Goal: Information Seeking & Learning: Learn about a topic

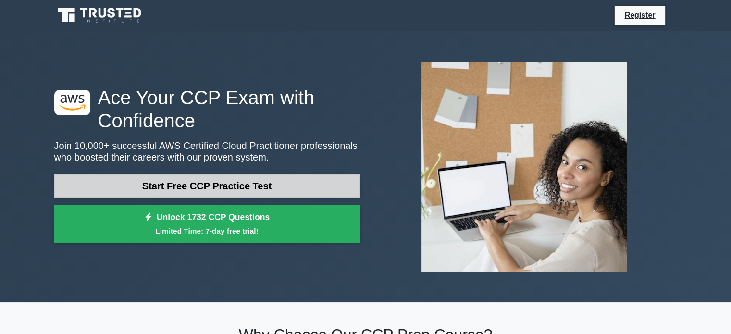
click at [295, 194] on link "Start Free CCP Practice Test" at bounding box center [207, 185] width 306 height 23
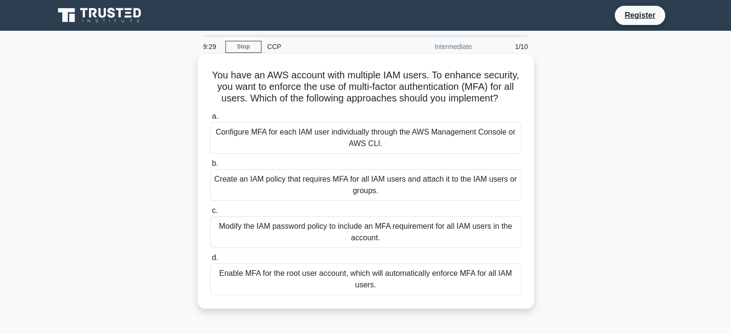
click at [459, 231] on div "Modify the IAM password policy to include an MFA requirement for all IAM users …" at bounding box center [365, 232] width 311 height 32
click at [210, 214] on input "c. Modify the IAM password policy to include an MFA requirement for all IAM use…" at bounding box center [210, 211] width 0 height 6
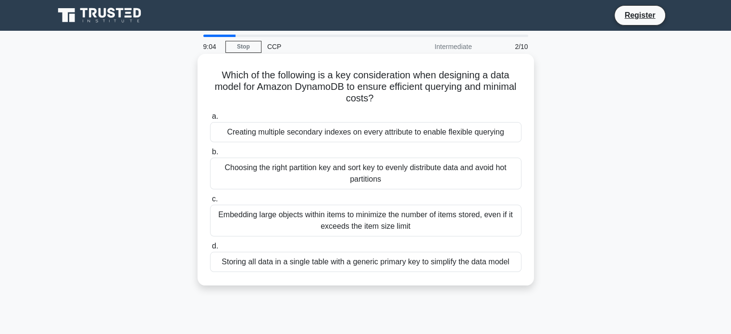
click at [359, 265] on div "Storing all data in a single table with a generic primary key to simplify the d…" at bounding box center [365, 262] width 311 height 20
click at [210, 249] on input "d. Storing all data in a single table with a generic primary key to simplify th…" at bounding box center [210, 246] width 0 height 6
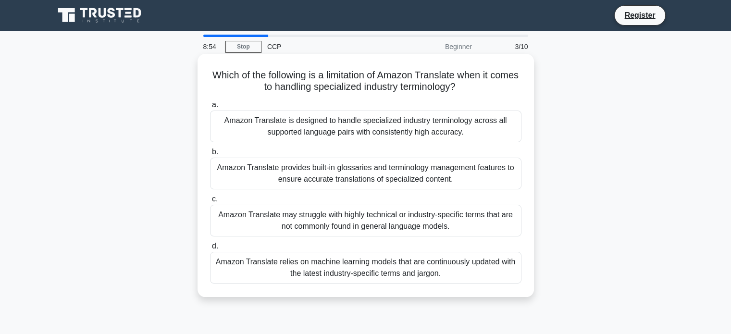
click at [323, 120] on div "Amazon Translate is designed to handle specialized industry terminology across …" at bounding box center [365, 127] width 311 height 32
click at [210, 108] on input "a. Amazon Translate is designed to handle specialized industry terminology acro…" at bounding box center [210, 105] width 0 height 6
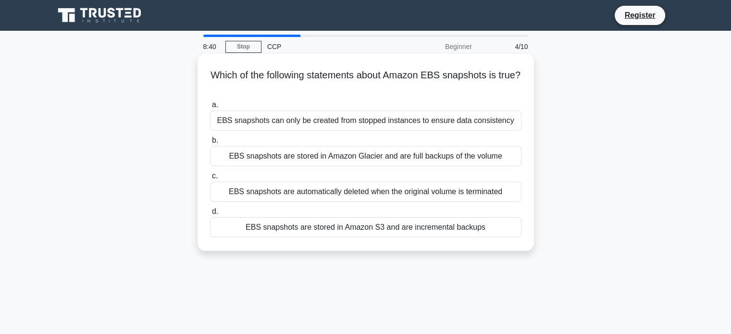
click at [309, 161] on div "EBS snapshots are stored in Amazon Glacier and are full backups of the volume" at bounding box center [365, 156] width 311 height 20
click at [210, 144] on input "b. EBS snapshots are stored in Amazon Glacier and are full backups of the volume" at bounding box center [210, 140] width 0 height 6
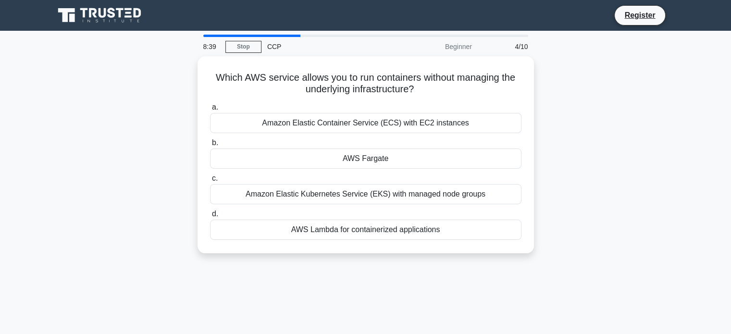
click at [309, 161] on div "AWS Fargate" at bounding box center [365, 158] width 311 height 20
click at [210, 146] on input "b. AWS Fargate" at bounding box center [210, 143] width 0 height 6
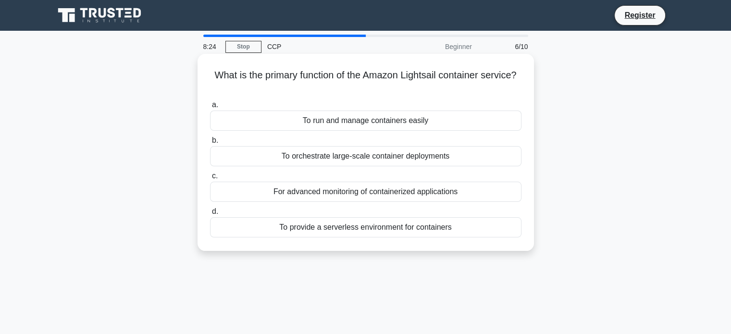
click at [413, 232] on div "To provide a serverless environment for containers" at bounding box center [365, 227] width 311 height 20
click at [210, 215] on input "d. To provide a serverless environment for containers" at bounding box center [210, 212] width 0 height 6
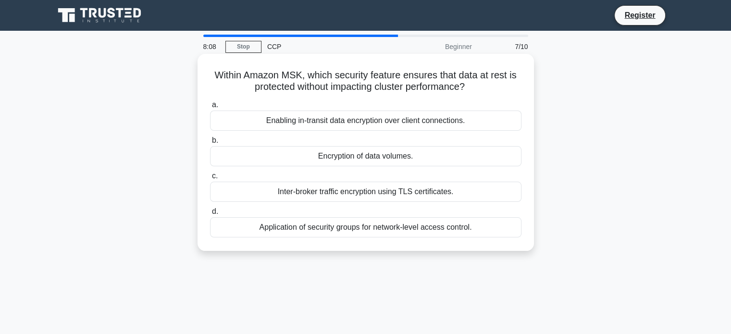
click at [337, 230] on div "Application of security groups for network-level access control." at bounding box center [365, 227] width 311 height 20
click at [210, 215] on input "d. Application of security groups for network-level access control." at bounding box center [210, 212] width 0 height 6
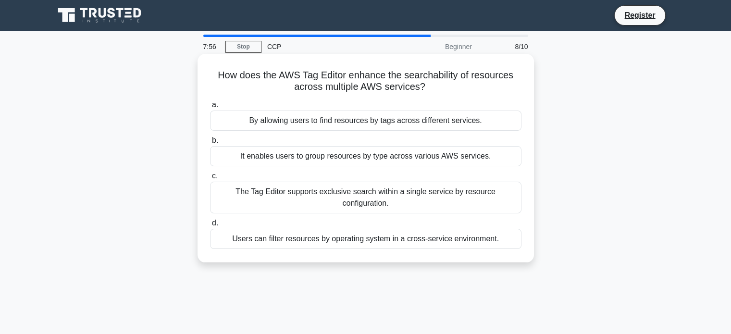
click at [305, 126] on div "By allowing users to find resources by tags across different services." at bounding box center [365, 121] width 311 height 20
click at [210, 108] on input "a. By allowing users to find resources by tags across different services." at bounding box center [210, 105] width 0 height 6
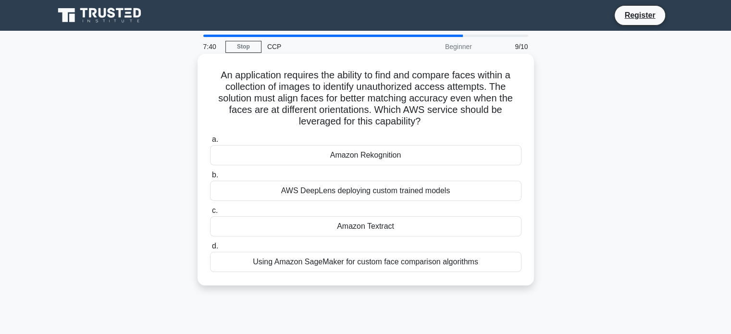
click at [323, 224] on div "Amazon Textract" at bounding box center [365, 226] width 311 height 20
click at [210, 214] on input "c. Amazon Textract" at bounding box center [210, 211] width 0 height 6
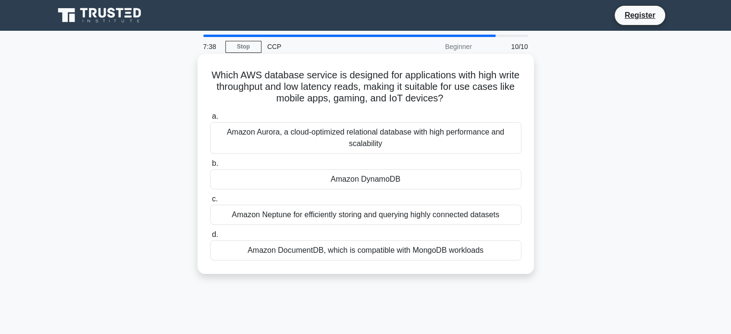
click at [321, 176] on div "Amazon DynamoDB" at bounding box center [365, 179] width 311 height 20
click at [210, 167] on input "b. Amazon DynamoDB" at bounding box center [210, 164] width 0 height 6
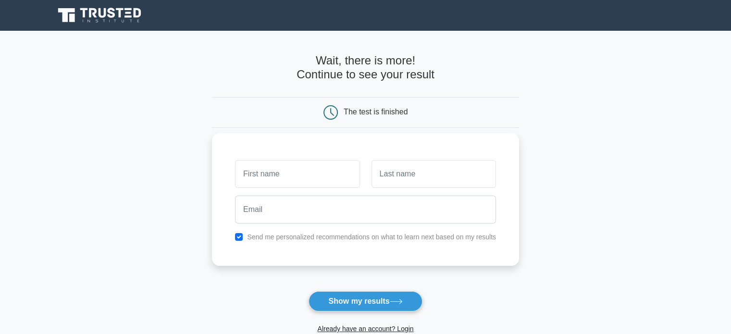
click at [316, 173] on input "text" at bounding box center [297, 174] width 124 height 28
type input "Asumitha"
click at [450, 173] on input "text" at bounding box center [433, 174] width 124 height 28
type input "S"
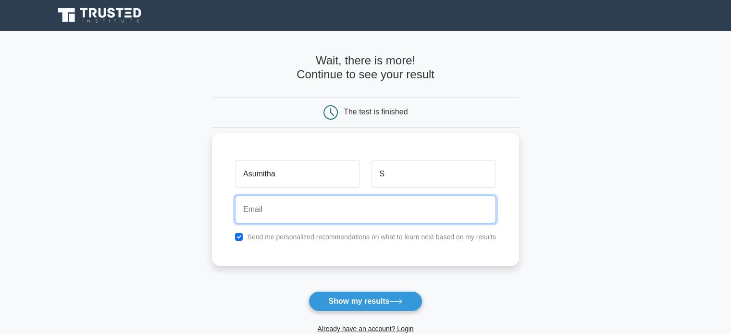
click at [339, 204] on input "email" at bounding box center [365, 210] width 261 height 28
type input "sasumitha425@gmail.com"
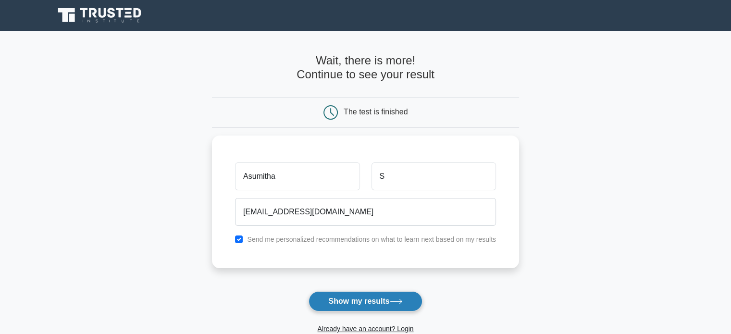
click at [347, 302] on button "Show my results" at bounding box center [365, 301] width 113 height 20
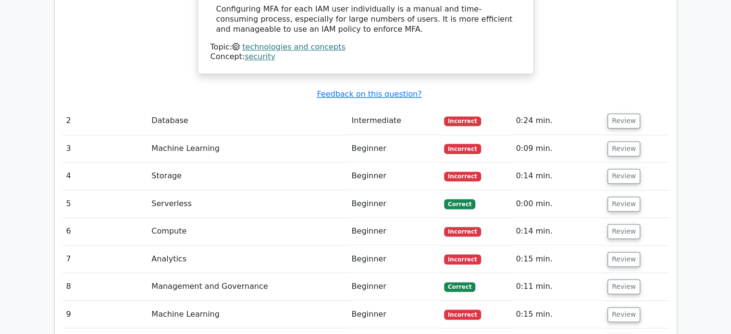
scroll to position [1281, 0]
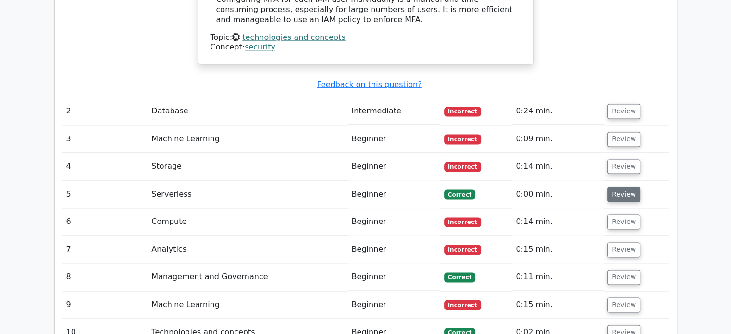
click at [617, 187] on button "Review" at bounding box center [623, 194] width 33 height 15
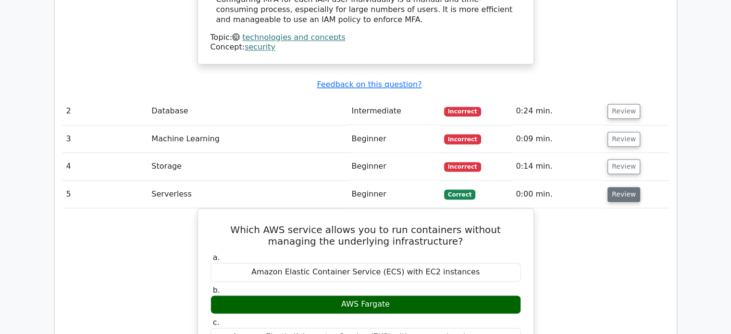
click at [617, 187] on button "Review" at bounding box center [623, 194] width 33 height 15
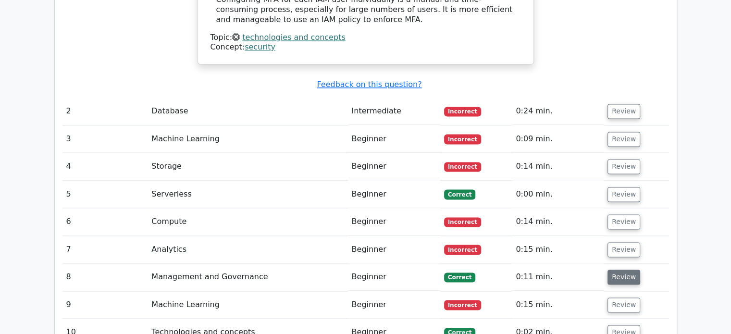
click at [613, 270] on button "Review" at bounding box center [623, 277] width 33 height 15
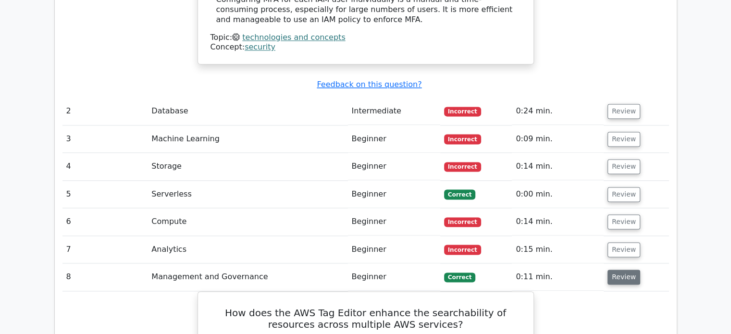
click at [613, 270] on button "Review" at bounding box center [623, 277] width 33 height 15
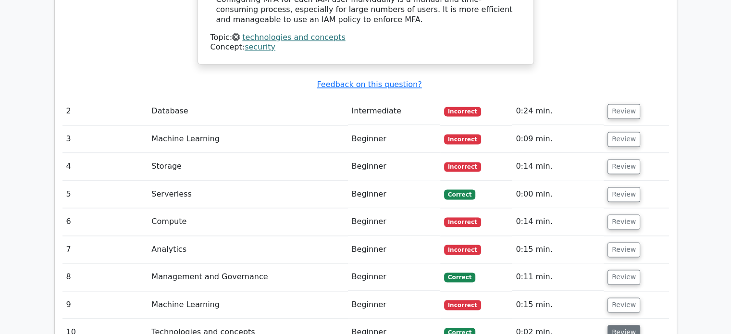
click at [614, 325] on button "Review" at bounding box center [623, 332] width 33 height 15
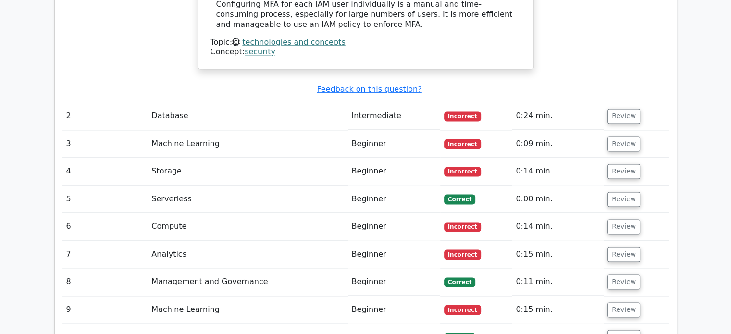
scroll to position [1273, 0]
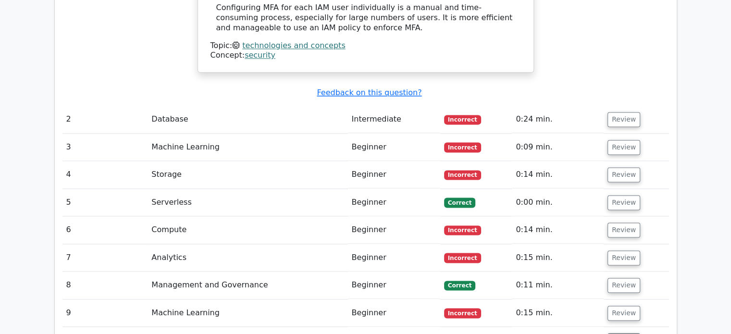
click at [609, 333] on button "Review" at bounding box center [623, 340] width 33 height 15
click at [613, 306] on button "Review" at bounding box center [623, 313] width 33 height 15
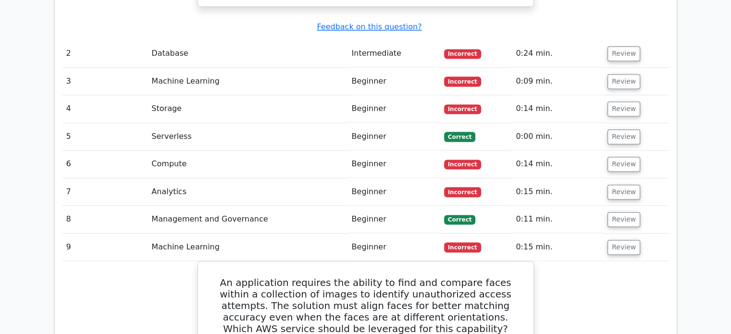
scroll to position [1319, 0]
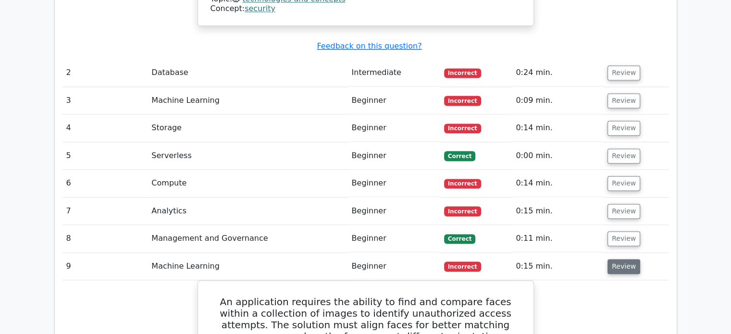
click at [608, 259] on button "Review" at bounding box center [623, 266] width 33 height 15
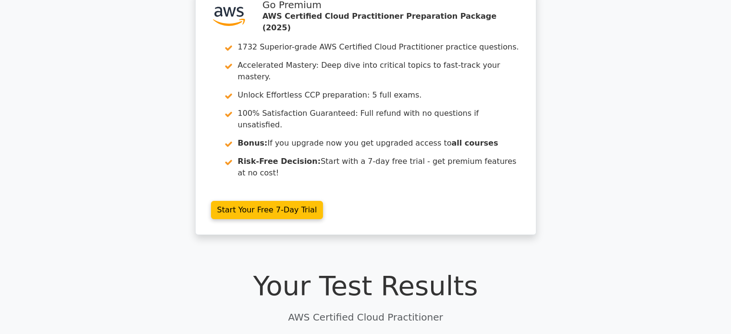
scroll to position [0, 0]
